Goal: Navigation & Orientation: Find specific page/section

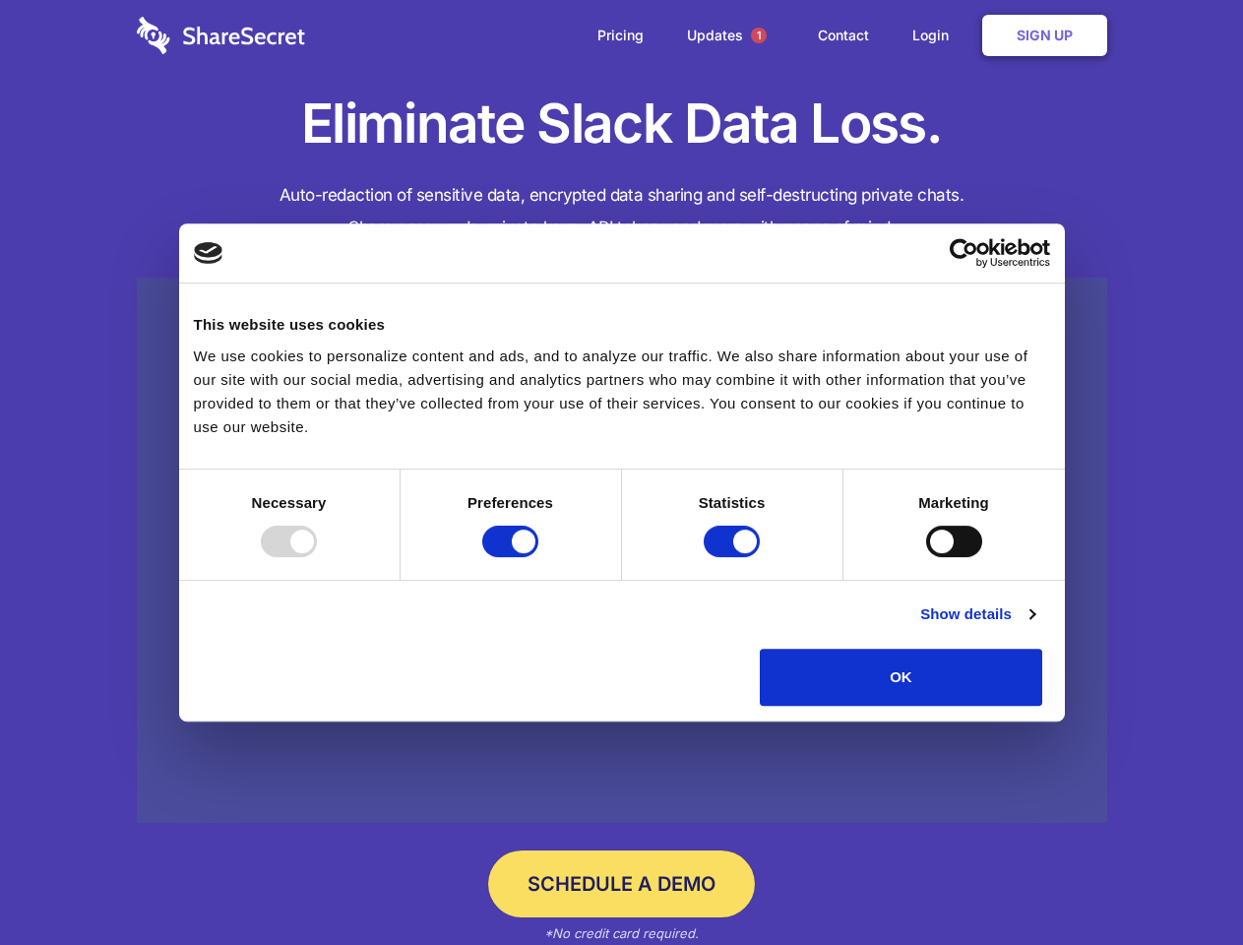
click at [317, 557] on div at bounding box center [289, 540] width 56 height 31
click at [538, 557] on input "Preferences" at bounding box center [510, 540] width 56 height 31
checkbox input "false"
click at [734, 557] on input "Statistics" at bounding box center [732, 540] width 56 height 31
checkbox input "false"
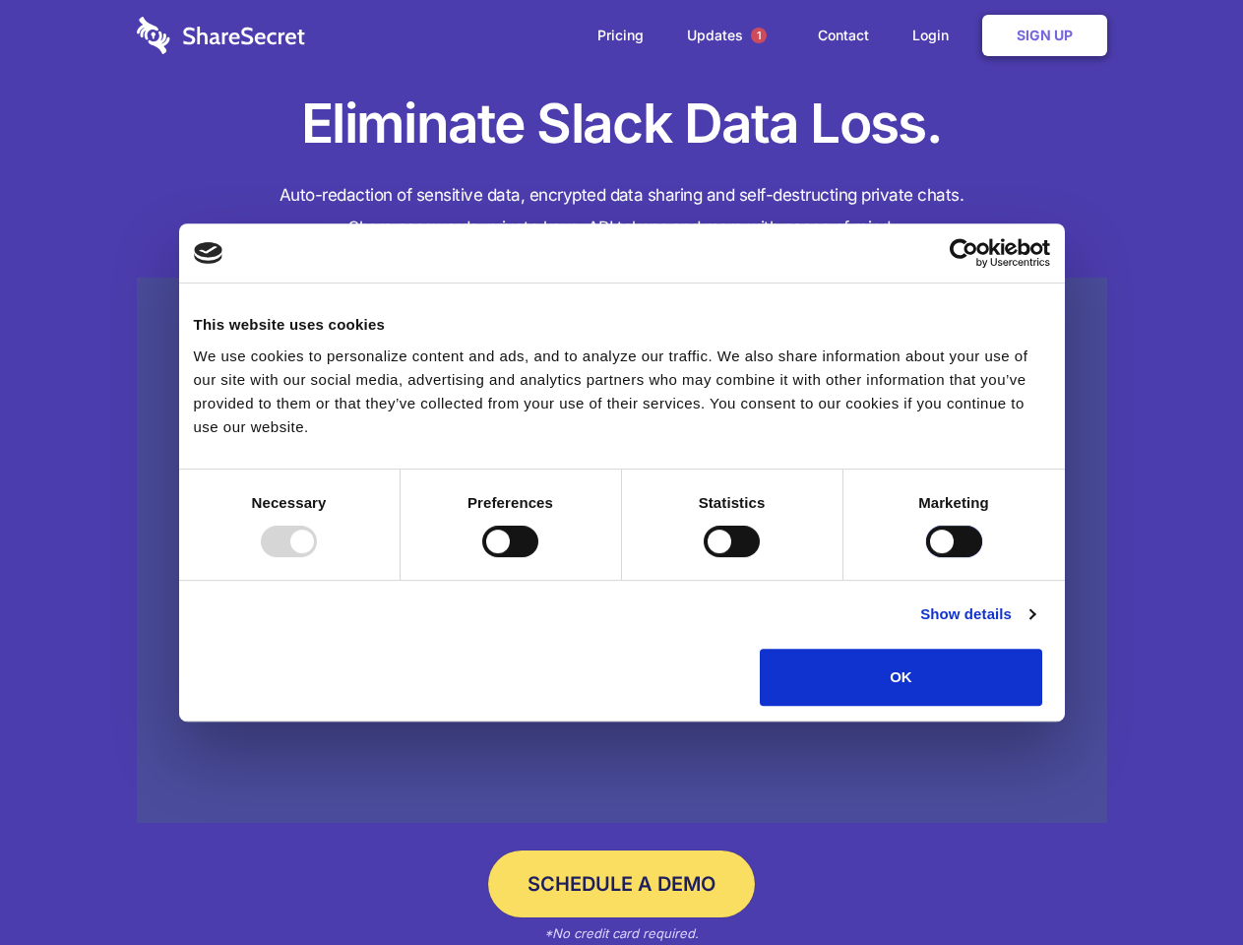
click at [926, 557] on input "Marketing" at bounding box center [954, 540] width 56 height 31
checkbox input "true"
click at [1034, 626] on link "Show details" at bounding box center [977, 614] width 114 height 24
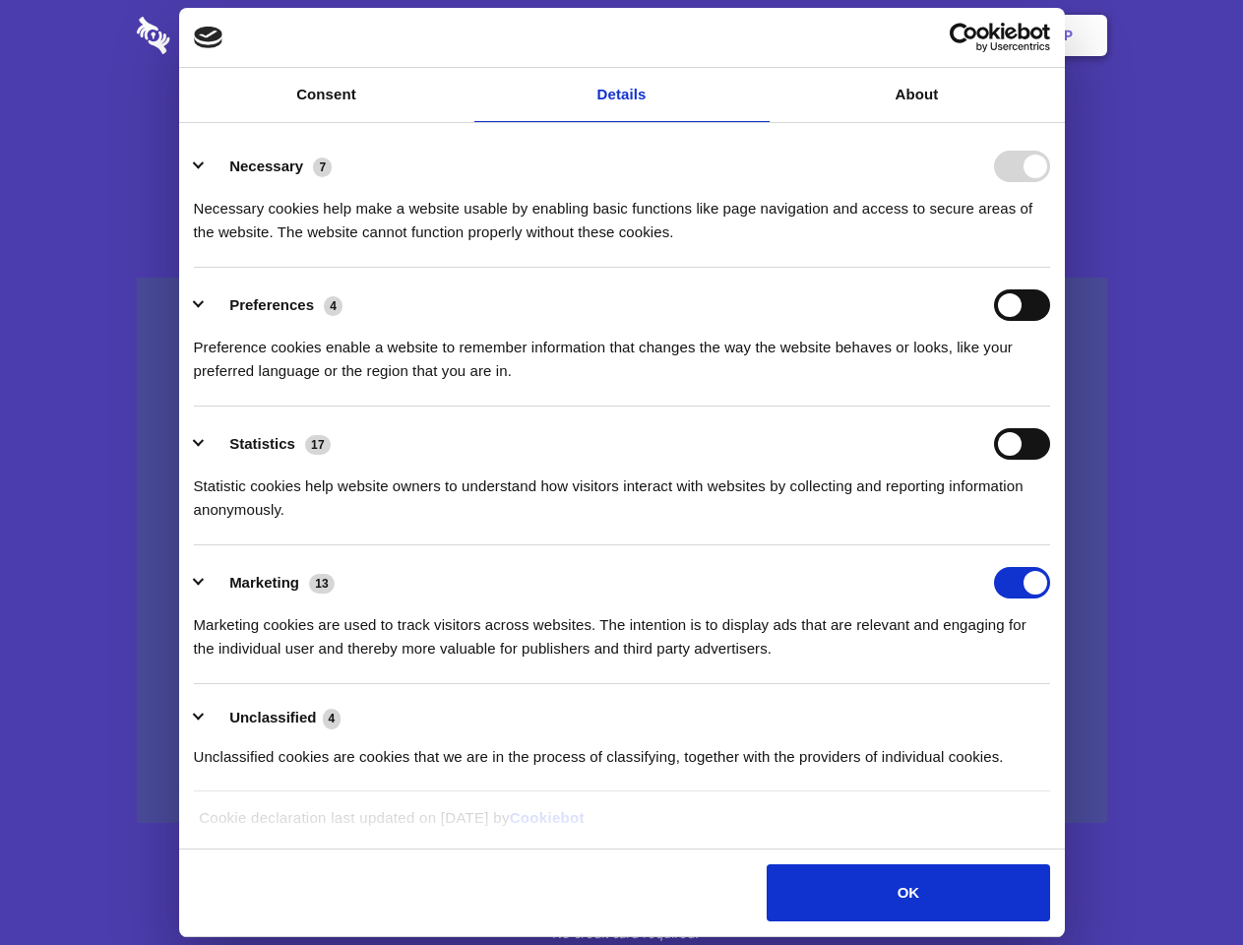
click at [1050, 268] on li "Necessary 7 Necessary cookies help make a website usable by enabling basic func…" at bounding box center [622, 198] width 856 height 139
click at [758, 35] on span "1" at bounding box center [759, 36] width 16 height 16
